Goal: Task Accomplishment & Management: Manage account settings

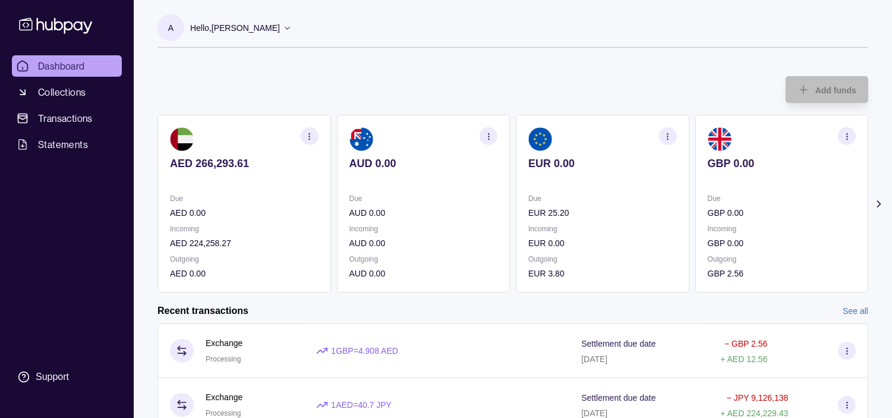
click at [714, 198] on p "Due" at bounding box center [782, 198] width 149 height 13
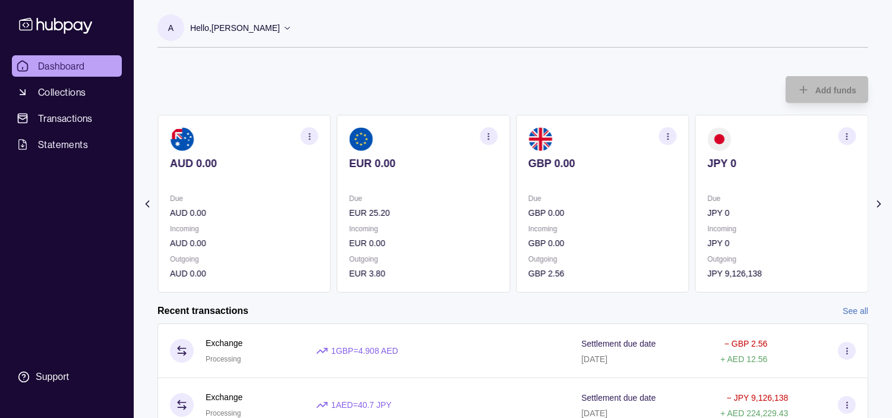
click at [708, 195] on p "Due" at bounding box center [782, 198] width 149 height 13
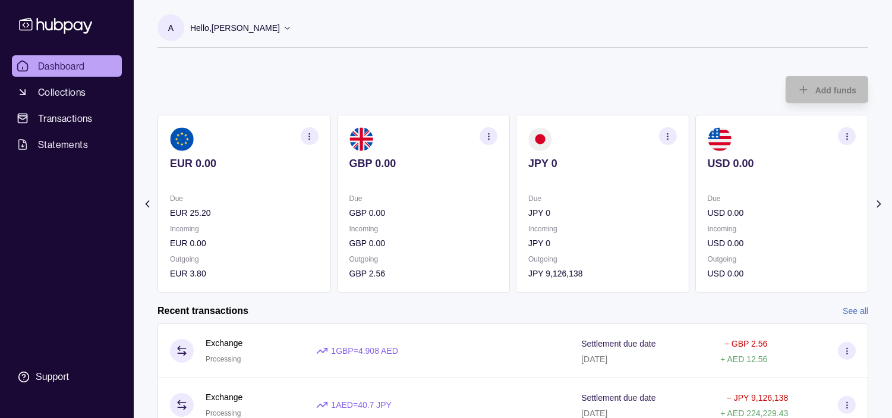
click at [618, 210] on p "JPY 0" at bounding box center [602, 212] width 149 height 13
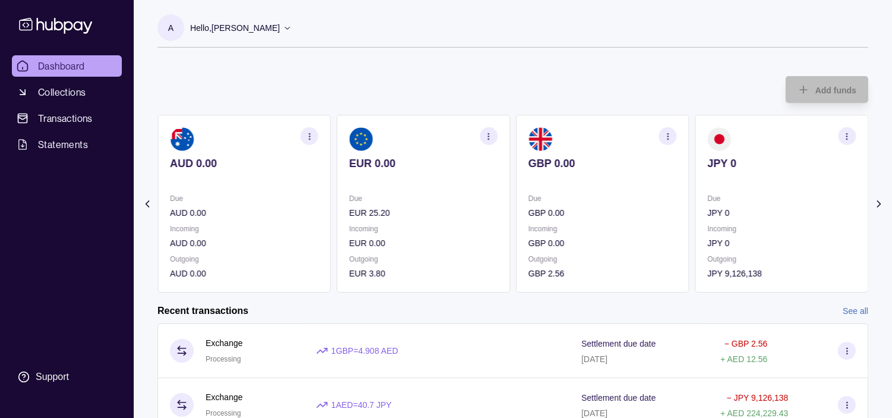
click at [594, 216] on p "GBP 0.00" at bounding box center [602, 212] width 149 height 13
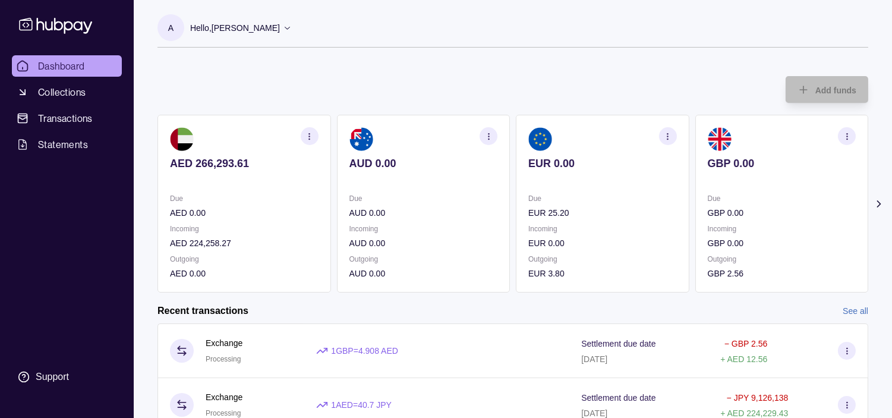
click at [585, 208] on p "EUR 25.20" at bounding box center [602, 212] width 149 height 13
click at [60, 95] on span "Collections" at bounding box center [62, 92] width 48 height 14
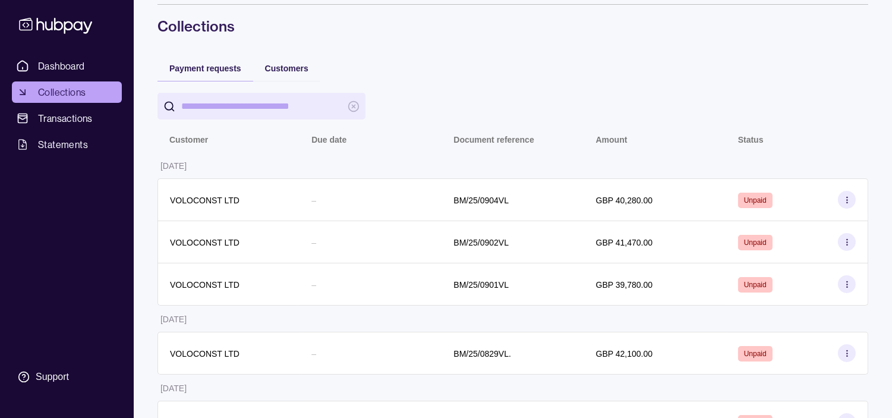
scroll to position [66, 0]
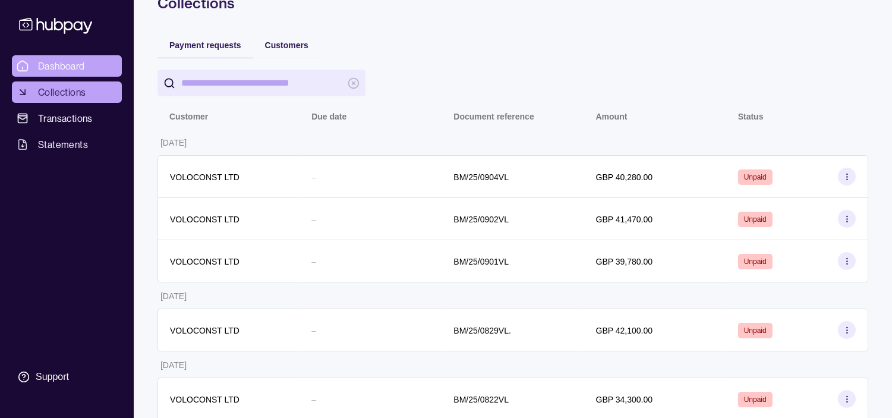
click at [74, 61] on span "Dashboard" at bounding box center [61, 66] width 47 height 14
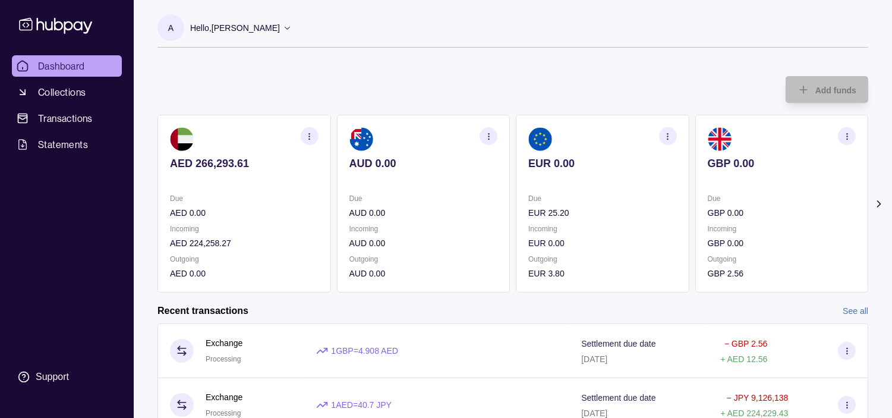
click at [789, 168] on div "GBP 0.00" at bounding box center [782, 171] width 149 height 29
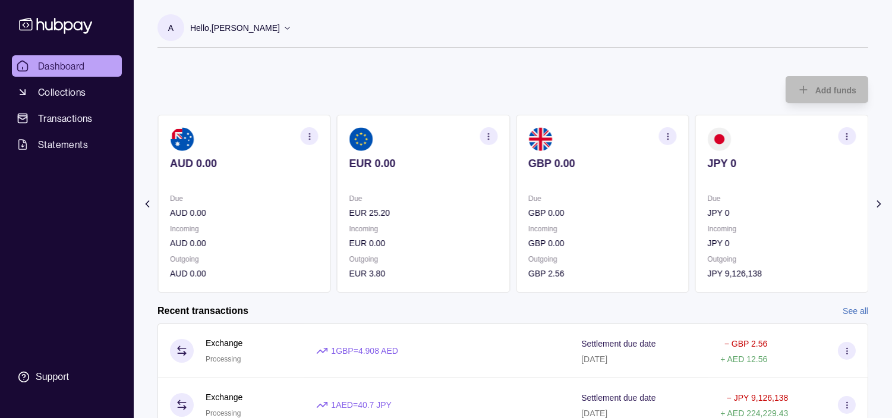
click at [668, 135] on circle "button" at bounding box center [667, 135] width 1 height 1
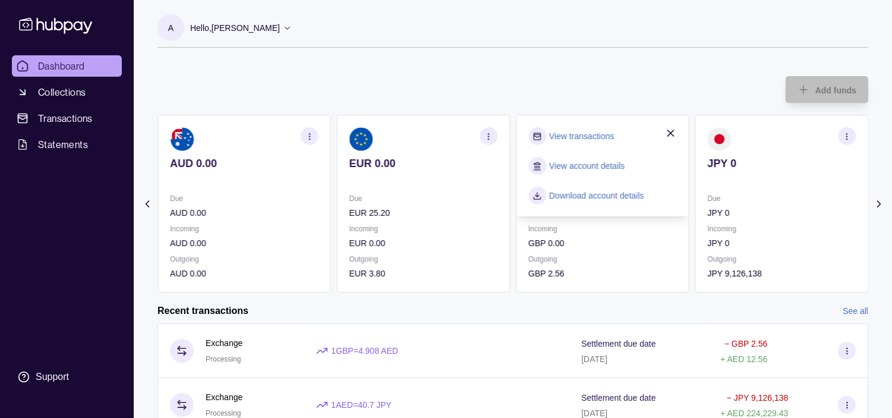
click at [584, 137] on link "View transactions" at bounding box center [581, 136] width 65 height 13
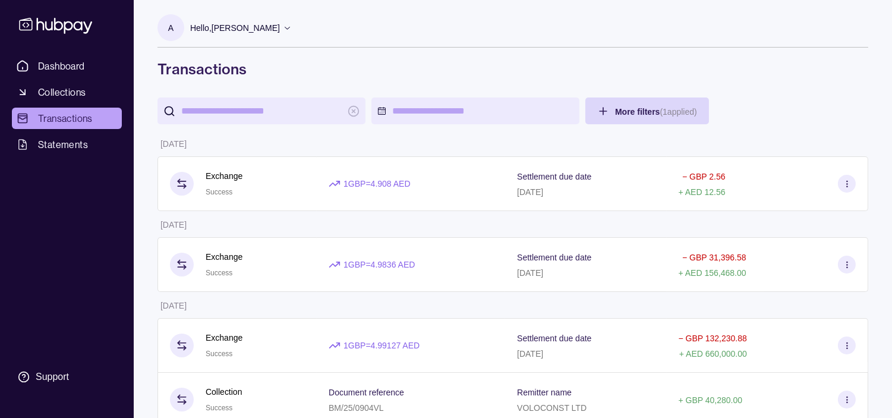
click at [252, 26] on p "Hello, [PERSON_NAME]" at bounding box center [235, 27] width 90 height 13
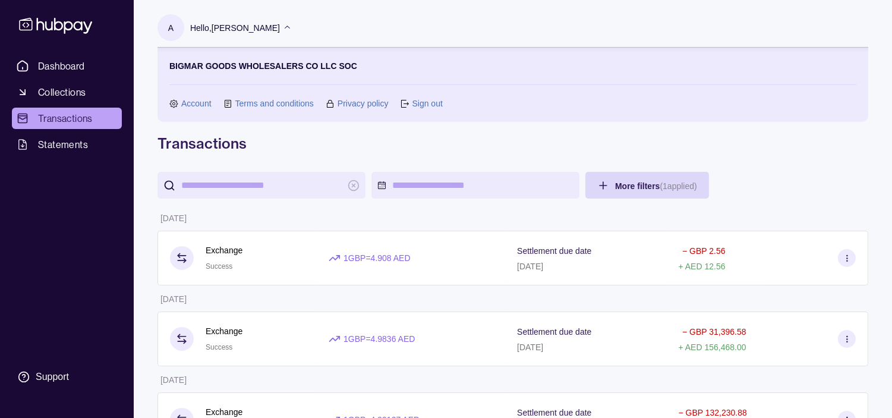
click at [420, 102] on link "Sign out" at bounding box center [427, 103] width 30 height 13
